Goal: Task Accomplishment & Management: Use online tool/utility

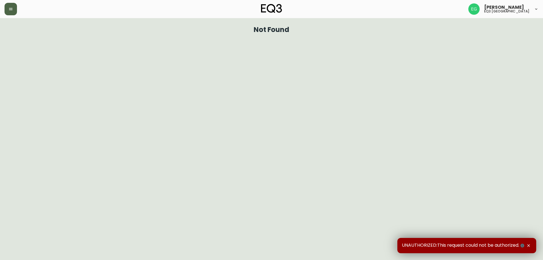
click at [10, 5] on button "button" at bounding box center [11, 9] width 12 height 12
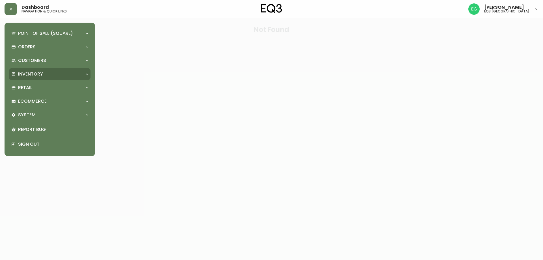
click at [47, 72] on div "Inventory" at bounding box center [46, 74] width 71 height 6
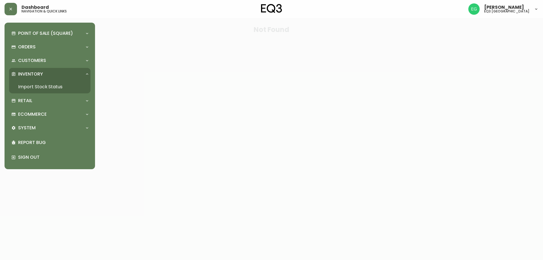
click at [50, 85] on link "Import Stock Status" at bounding box center [49, 86] width 81 height 13
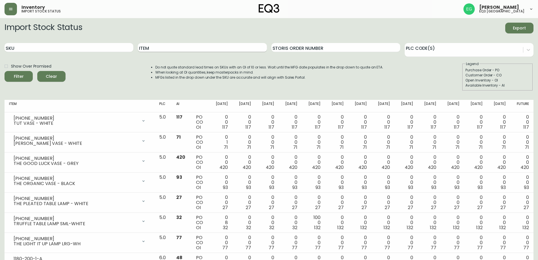
click at [156, 48] on input "Item" at bounding box center [202, 47] width 129 height 9
type input "replay"
click at [5, 71] on button "Filter" at bounding box center [19, 76] width 28 height 11
